Goal: Task Accomplishment & Management: Manage account settings

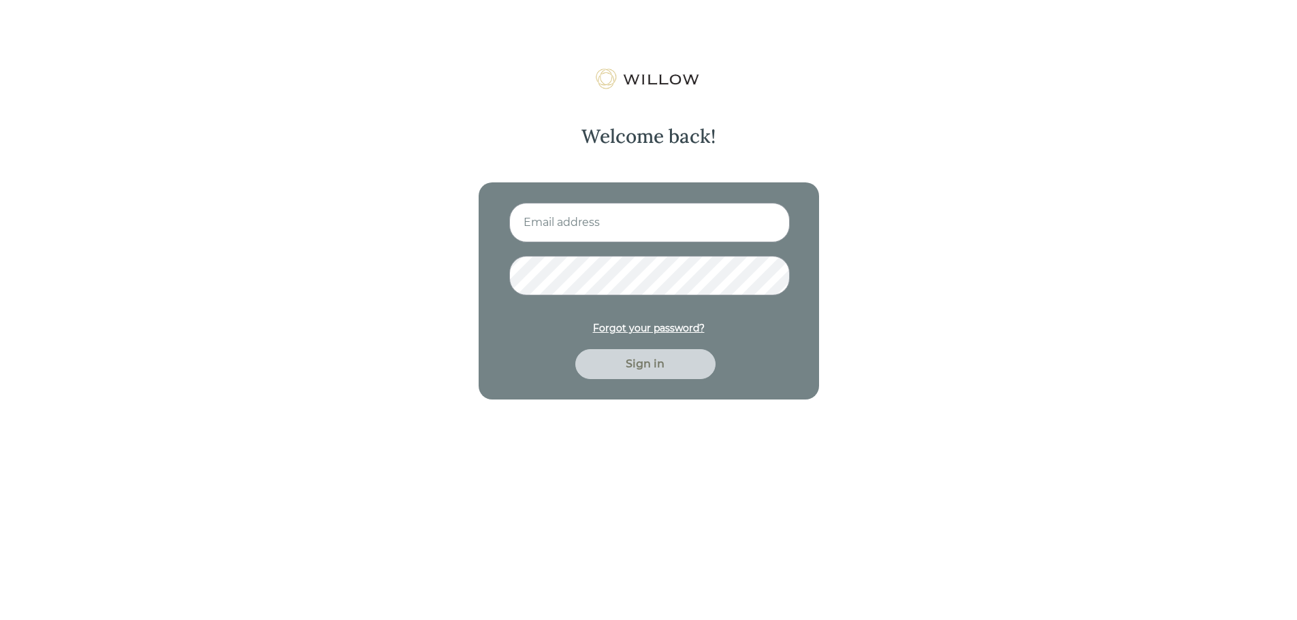
type input "[EMAIL_ADDRESS][PERSON_NAME][DOMAIN_NAME]"
click at [648, 366] on div "Sign in" at bounding box center [645, 364] width 109 height 16
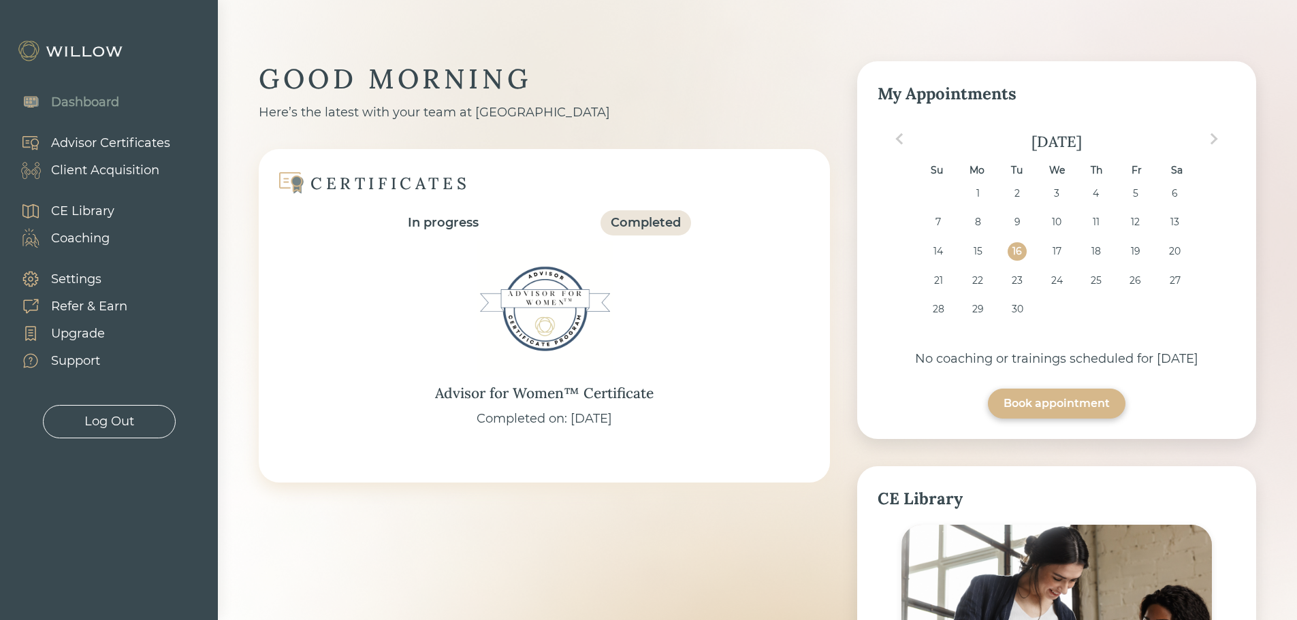
click at [79, 172] on div "Client Acquisition" at bounding box center [105, 170] width 108 height 18
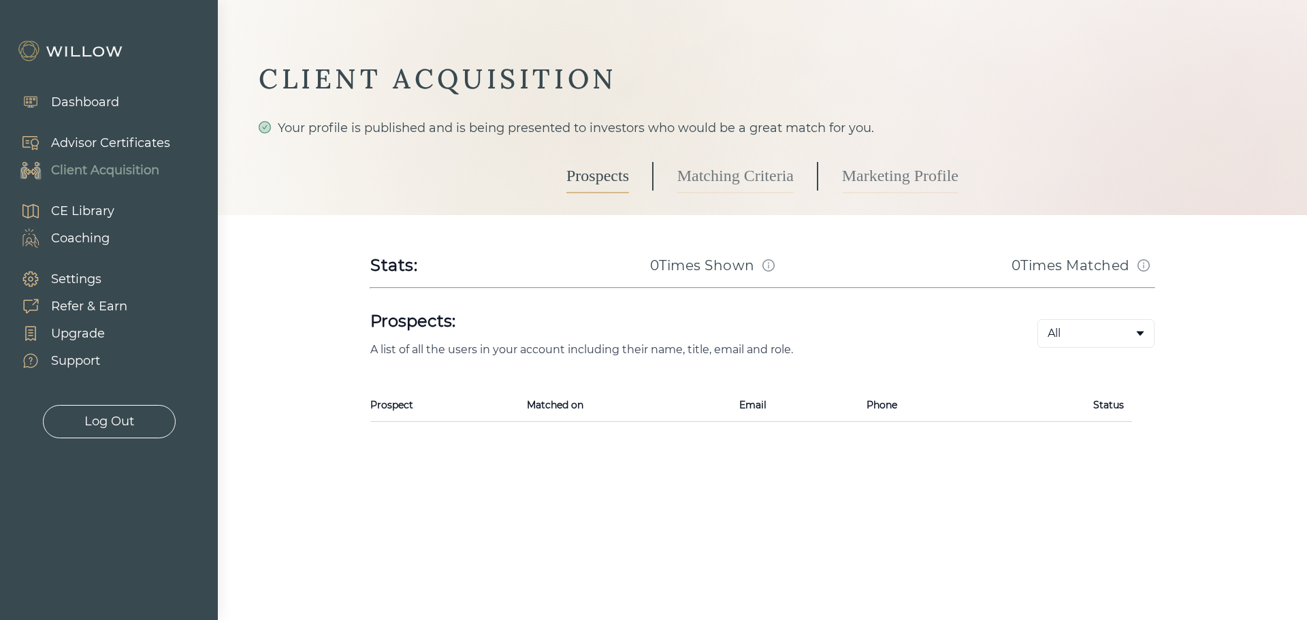
click at [879, 184] on link "Marketing Profile" at bounding box center [900, 176] width 116 height 34
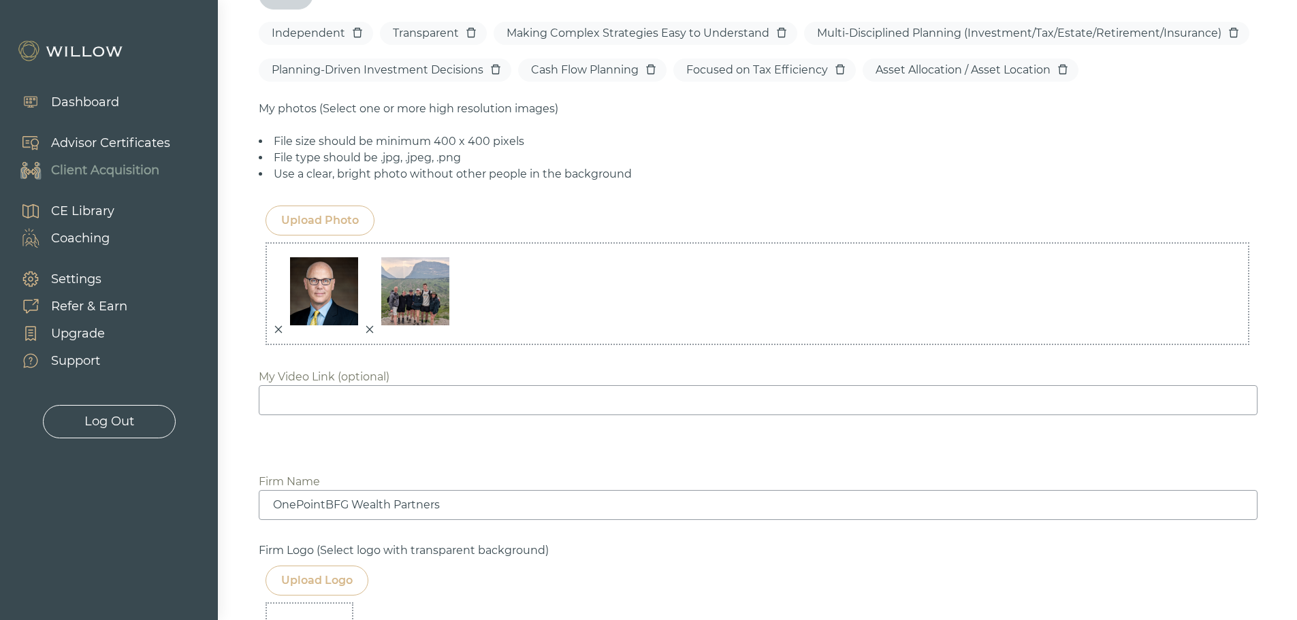
scroll to position [1021, 0]
click at [312, 218] on div "Upload Photo" at bounding box center [320, 220] width 78 height 16
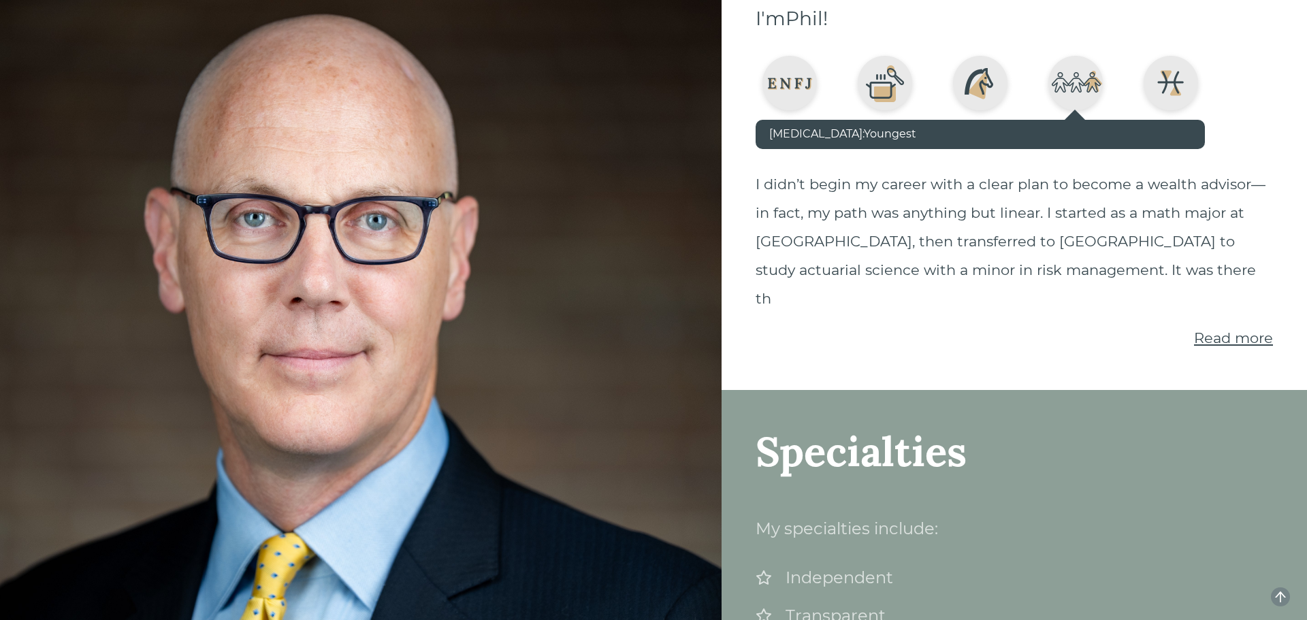
scroll to position [204, 0]
